Goal: Find specific page/section: Find specific page/section

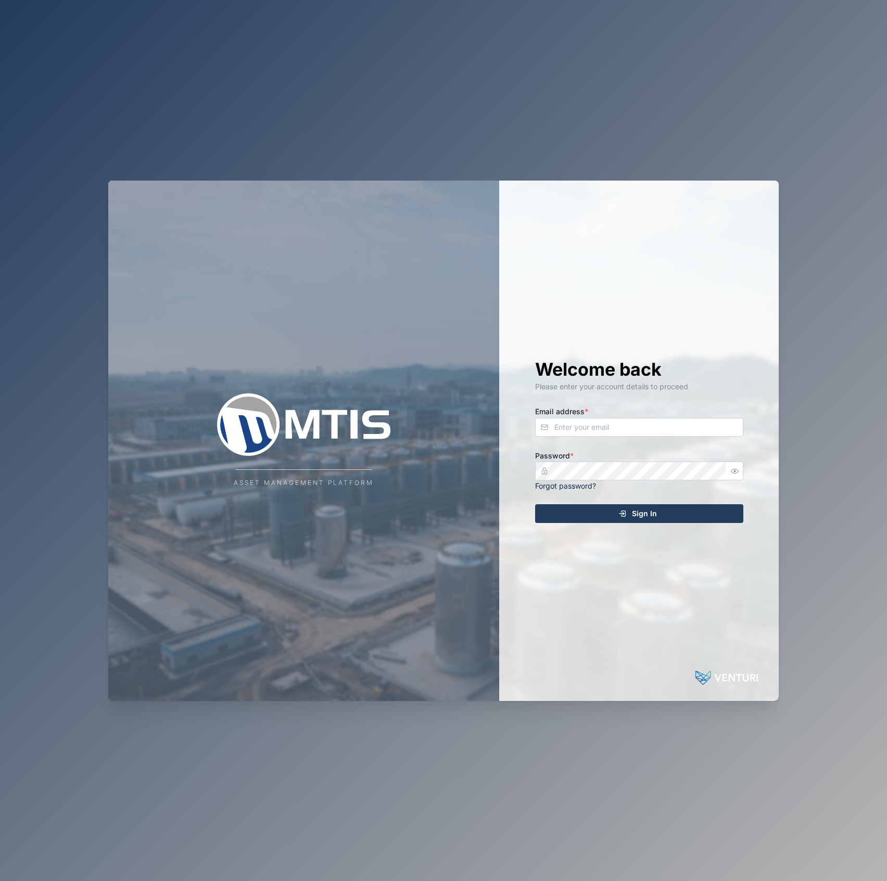
click at [594, 414] on div "Email address *" at bounding box center [639, 421] width 208 height 32
click at [604, 425] on input "Email address *" at bounding box center [639, 427] width 208 height 19
type input "[EMAIL_ADDRESS][PERSON_NAME][DOMAIN_NAME]"
click at [535, 504] on button "Sign In" at bounding box center [639, 513] width 208 height 19
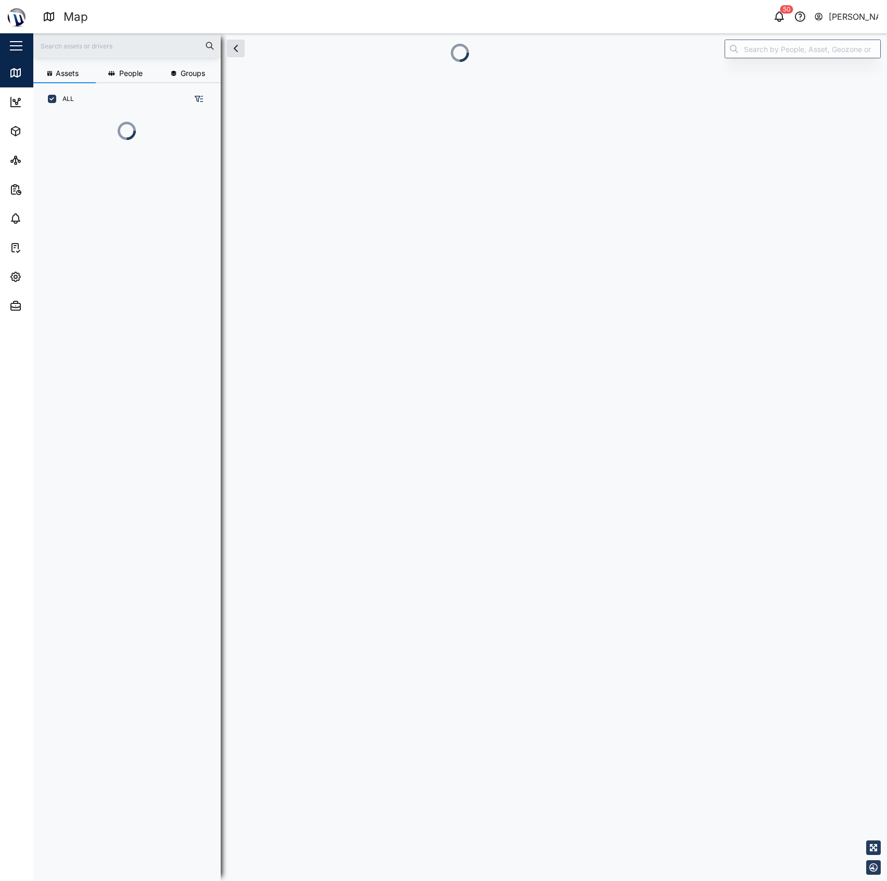
scroll to position [10, 11]
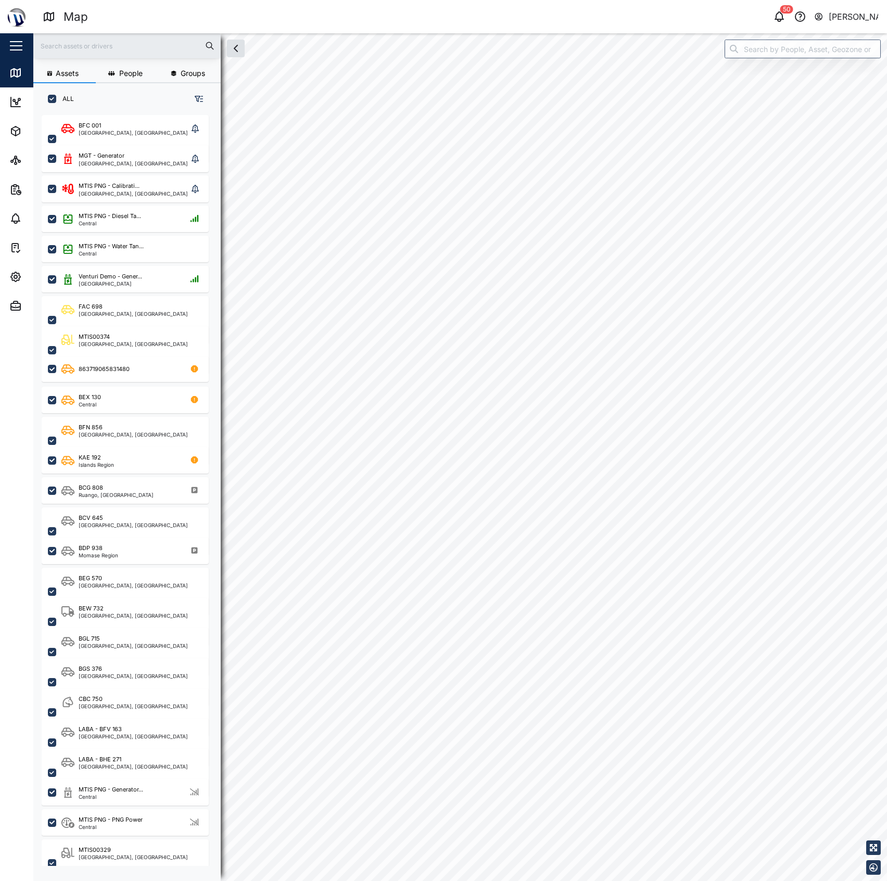
checkbox input "true"
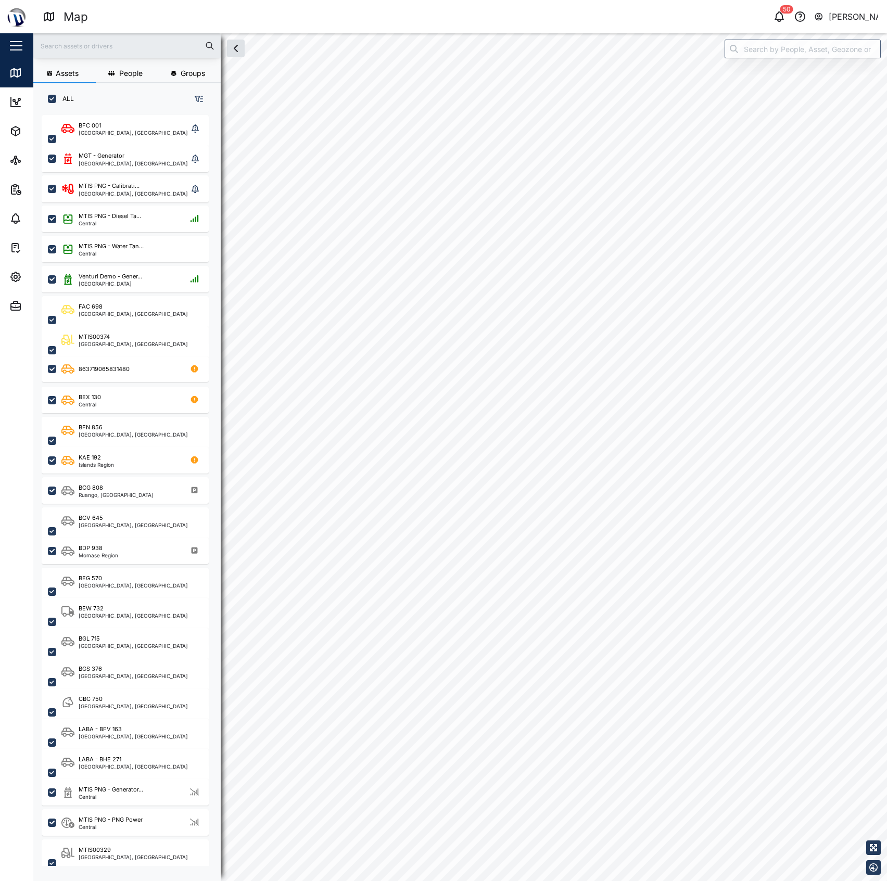
checkbox input "true"
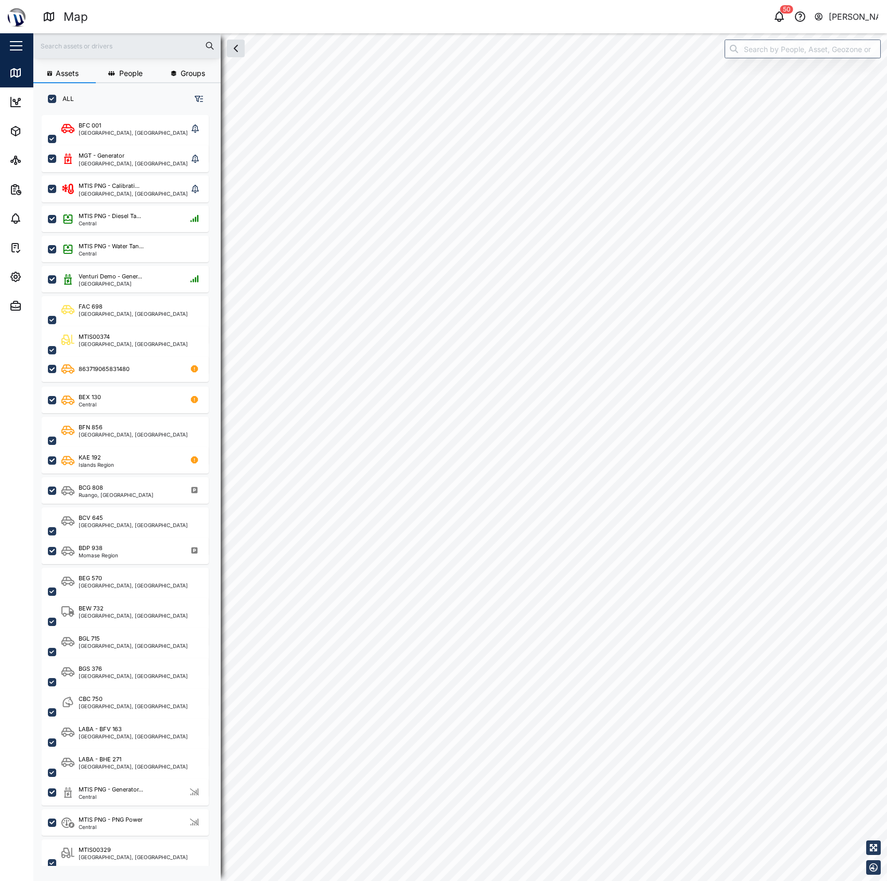
checkbox input "true"
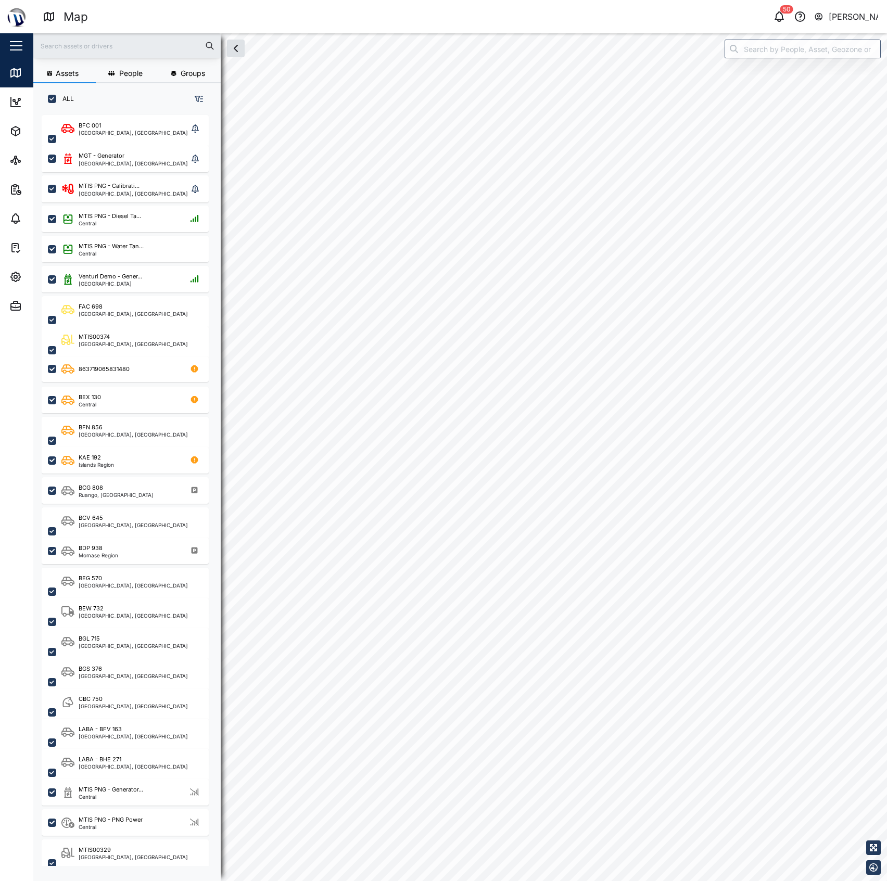
checkbox input "true"
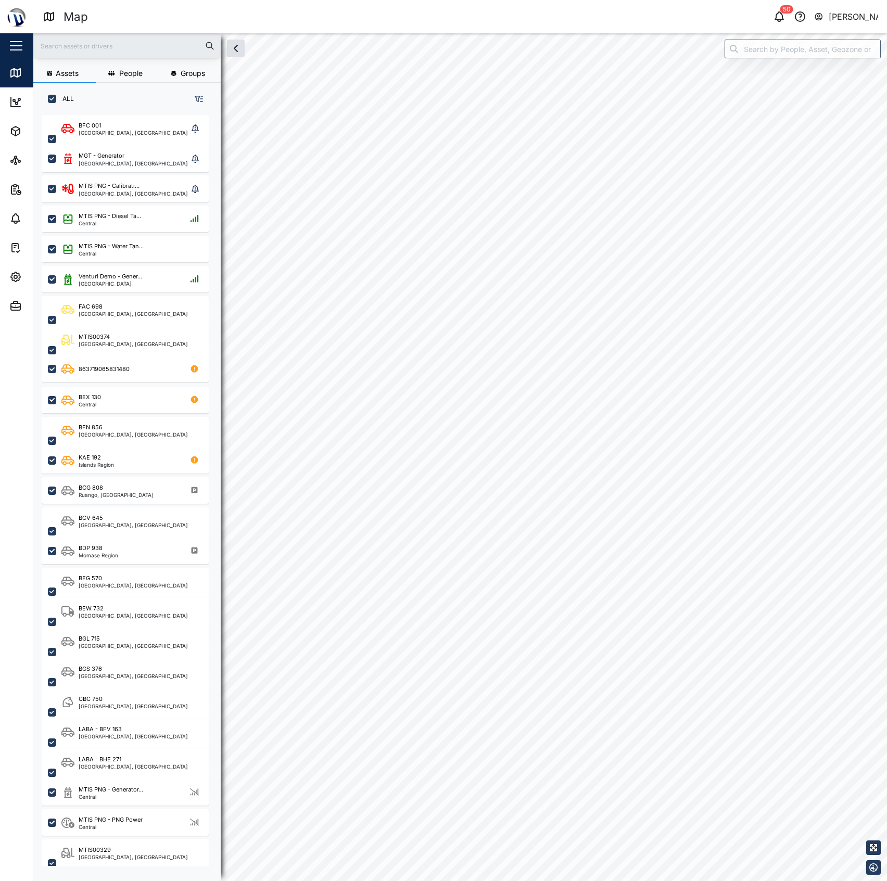
checkbox input "true"
